Goal: Task Accomplishment & Management: Use online tool/utility

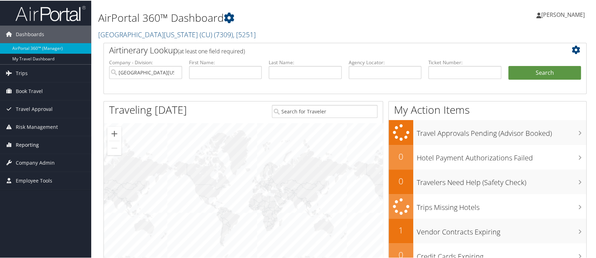
click at [25, 143] on span "Reporting" at bounding box center [27, 144] width 23 height 18
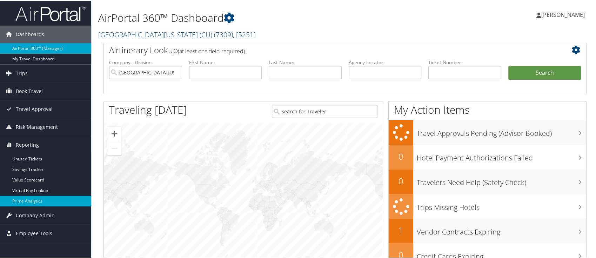
click at [22, 195] on link "Prime Analytics" at bounding box center [45, 200] width 91 height 11
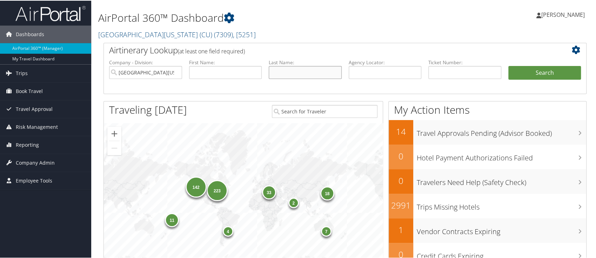
click at [289, 72] on input "text" at bounding box center [305, 71] width 73 height 13
paste input "Tirumalasetty,"
type input "[PERSON_NAME]"
click at [534, 71] on button "Search" at bounding box center [544, 72] width 73 height 14
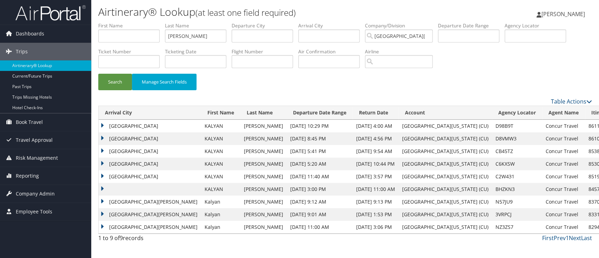
click at [103, 139] on td "San Francisco" at bounding box center [150, 138] width 102 height 13
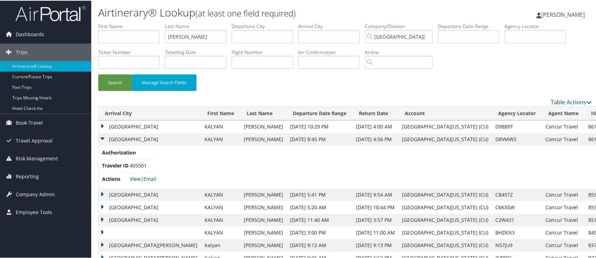
click at [135, 180] on link "View" at bounding box center [135, 178] width 11 height 7
click at [103, 126] on td "Las Vegas" at bounding box center [150, 126] width 102 height 13
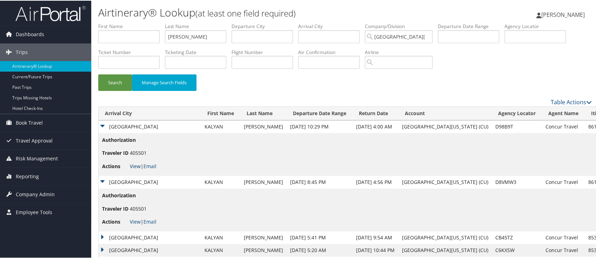
click at [132, 166] on link "View" at bounding box center [135, 165] width 11 height 7
click at [20, 175] on span "Reporting" at bounding box center [27, 176] width 23 height 18
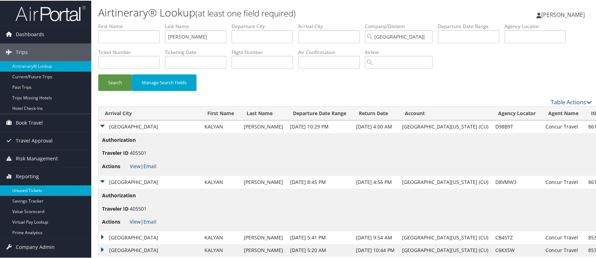
click at [23, 187] on link "Unused Tickets" at bounding box center [45, 189] width 91 height 11
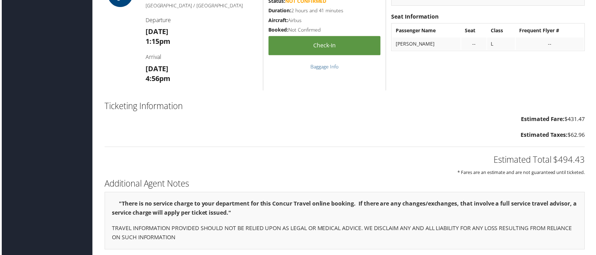
scroll to position [514, 0]
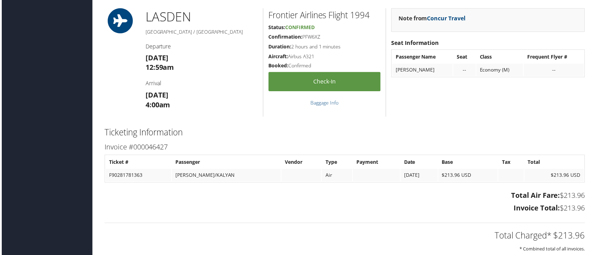
scroll to position [955, 0]
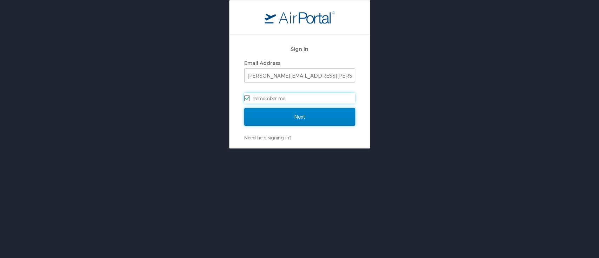
click at [296, 116] on input "Next" at bounding box center [299, 117] width 111 height 18
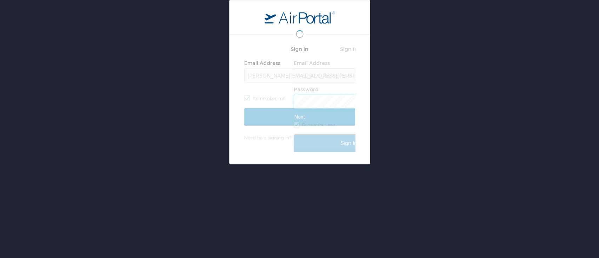
scroll to position [0, 0]
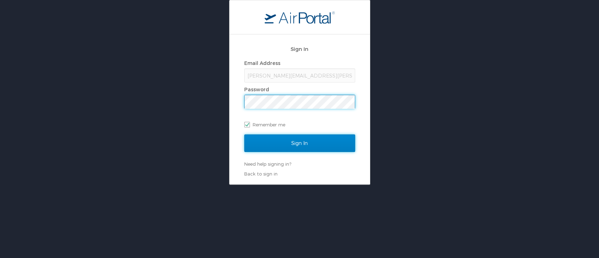
click at [295, 146] on input "Sign In" at bounding box center [299, 143] width 111 height 18
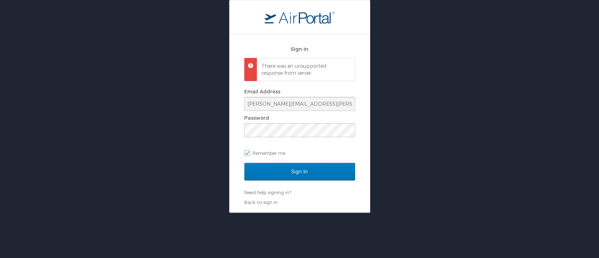
click at [295, 75] on p "There was an unsupported response from server." at bounding box center [304, 69] width 87 height 14
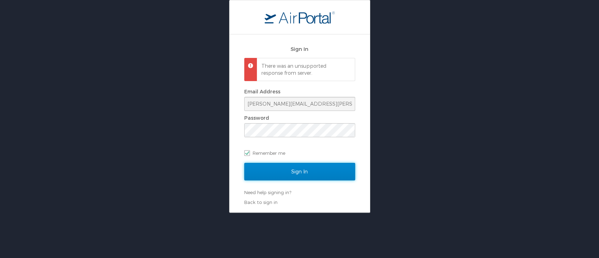
click at [301, 174] on input "Sign In" at bounding box center [299, 172] width 111 height 18
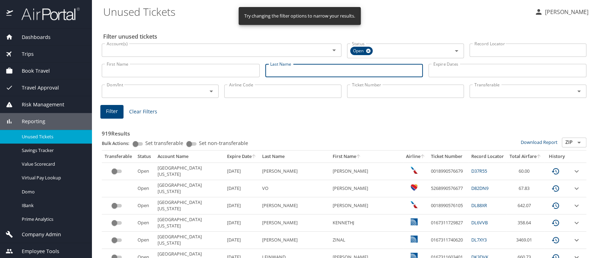
click at [285, 69] on input "Last Name" at bounding box center [344, 70] width 158 height 13
paste input "[PERSON_NAME],"
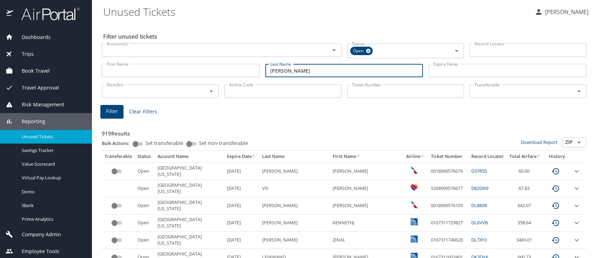
type input "[PERSON_NAME]"
click at [108, 107] on span "Filter" at bounding box center [112, 111] width 12 height 9
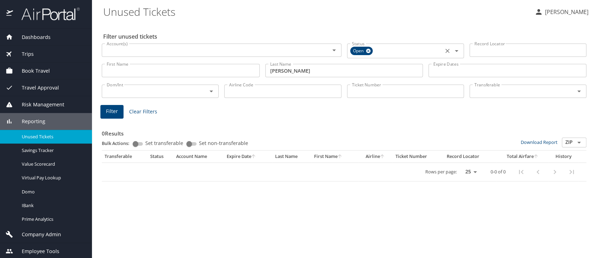
click at [370, 52] on icon at bounding box center [367, 51] width 5 height 8
click at [115, 110] on span "Filter" at bounding box center [112, 110] width 12 height 9
click at [111, 111] on span "Filter" at bounding box center [112, 110] width 12 height 9
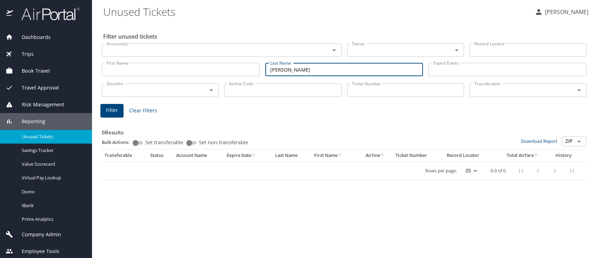
click at [270, 71] on input "[PERSON_NAME]" at bounding box center [344, 69] width 158 height 13
click at [311, 72] on input "[PERSON_NAME]" at bounding box center [344, 69] width 158 height 13
click at [107, 110] on span "Filter" at bounding box center [112, 110] width 12 height 9
